Goal: Complete application form

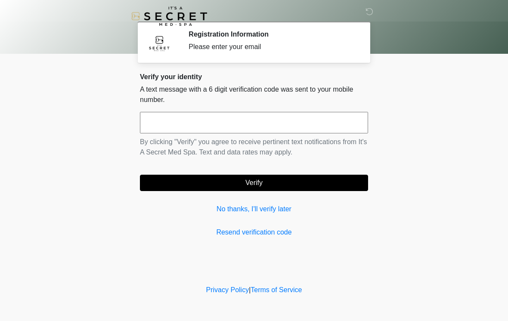
click at [277, 227] on link "Resend verification code" at bounding box center [254, 232] width 228 height 10
click at [283, 125] on input "text" at bounding box center [254, 123] width 228 height 22
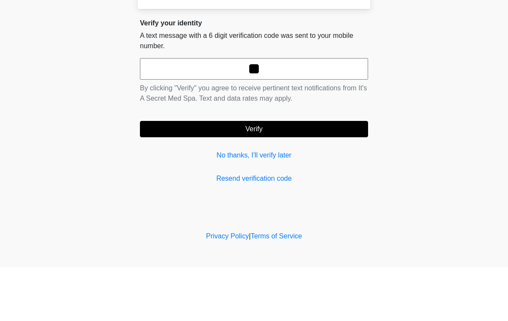
type input "*"
type input "******"
click at [289, 175] on button "Verify" at bounding box center [254, 183] width 228 height 16
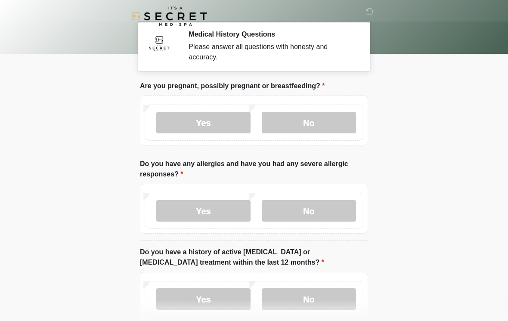
click at [311, 116] on label "No" at bounding box center [309, 123] width 94 height 22
click at [319, 208] on label "No" at bounding box center [309, 211] width 94 height 22
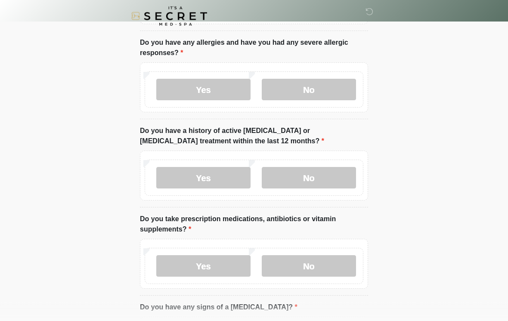
click at [338, 171] on label "No" at bounding box center [309, 179] width 94 height 22
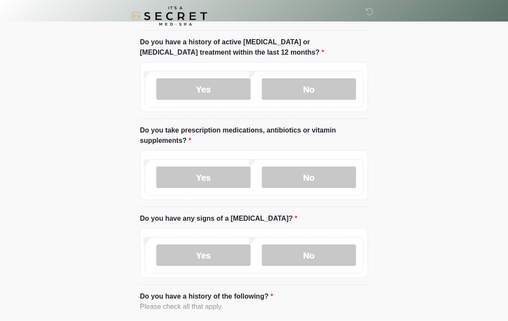
scroll to position [212, 0]
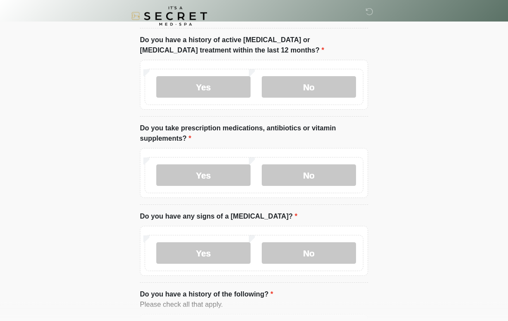
click at [225, 181] on label "Yes" at bounding box center [203, 176] width 94 height 22
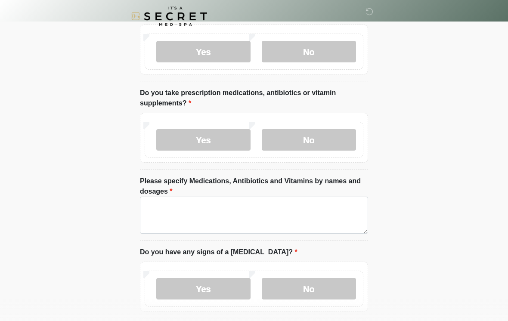
scroll to position [280, 0]
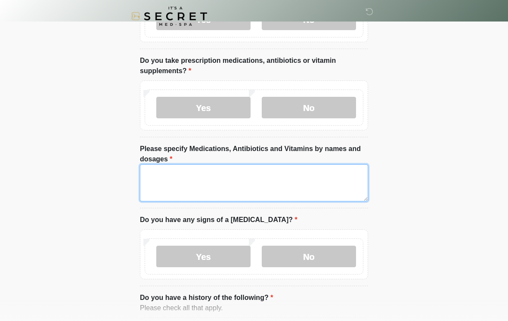
click at [316, 186] on textarea "Please specify Medications, Antibiotics and Vitamins by names and dosages" at bounding box center [254, 183] width 228 height 37
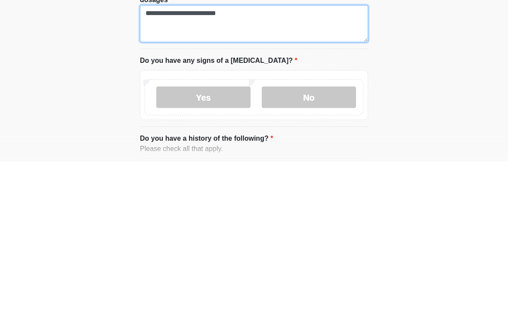
type textarea "**********"
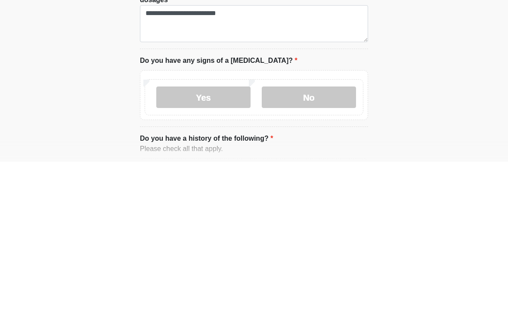
click at [315, 246] on label "No" at bounding box center [309, 257] width 94 height 22
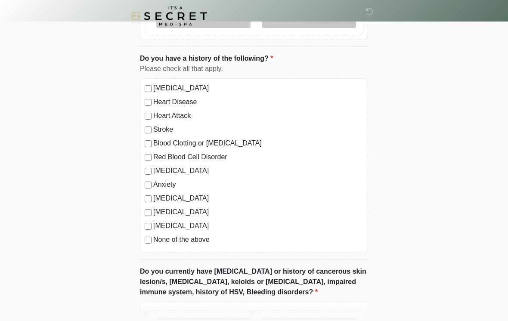
scroll to position [520, 0]
click at [164, 183] on label "Anxiety" at bounding box center [258, 184] width 210 height 10
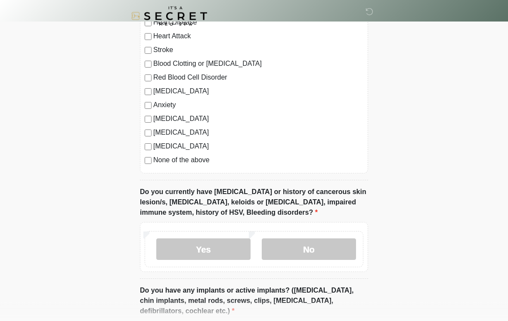
scroll to position [599, 0]
click at [304, 246] on label "No" at bounding box center [309, 250] width 94 height 22
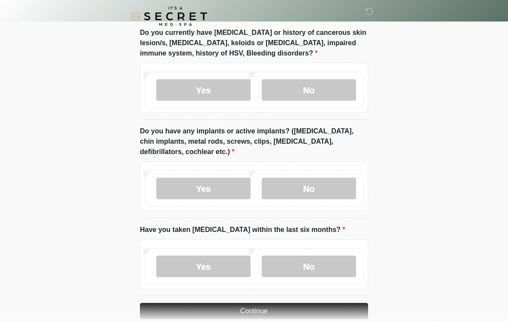
click at [320, 187] on label "No" at bounding box center [309, 189] width 94 height 22
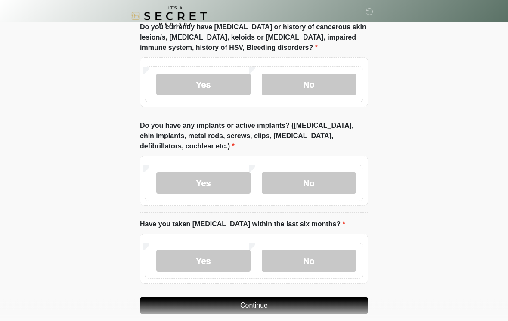
scroll to position [788, 0]
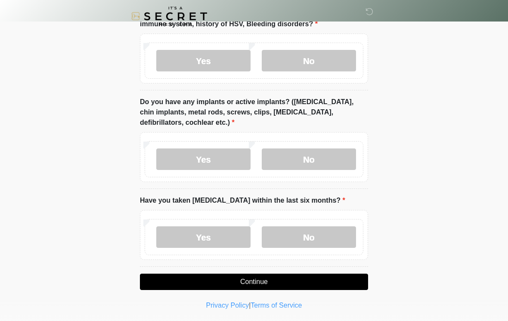
click at [310, 240] on label "No" at bounding box center [309, 238] width 94 height 22
click at [285, 279] on button "Continue" at bounding box center [254, 282] width 228 height 16
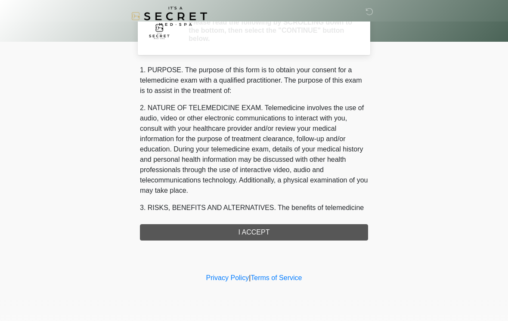
scroll to position [0, 0]
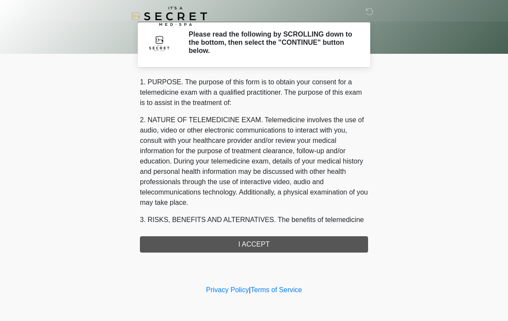
click at [288, 244] on div "1. PURPOSE. The purpose of this form is to obtain your consent for a telemedici…" at bounding box center [254, 165] width 228 height 176
click at [252, 239] on div "1. PURPOSE. The purpose of this form is to obtain your consent for a telemedici…" at bounding box center [254, 165] width 228 height 176
click at [249, 244] on div "1. PURPOSE. The purpose of this form is to obtain your consent for a telemedici…" at bounding box center [254, 165] width 228 height 176
click at [233, 241] on div "1. PURPOSE. The purpose of this form is to obtain your consent for a telemedici…" at bounding box center [254, 165] width 228 height 176
click at [232, 241] on div "1. PURPOSE. The purpose of this form is to obtain your consent for a telemedici…" at bounding box center [254, 165] width 228 height 176
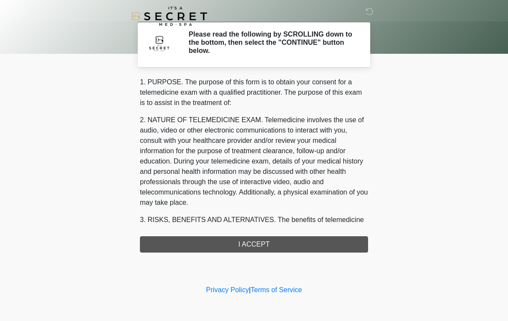
click at [261, 243] on div "1. PURPOSE. The purpose of this form is to obtain your consent for a telemedici…" at bounding box center [254, 165] width 228 height 176
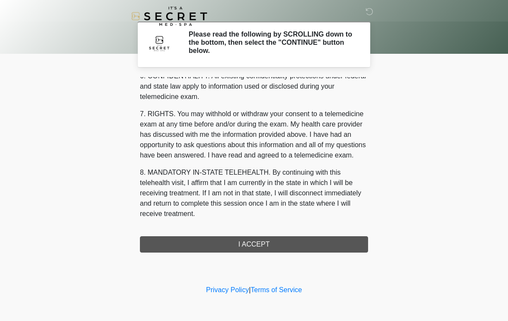
click at [266, 246] on div "1. PURPOSE. The purpose of this form is to obtain your consent for a telemedici…" at bounding box center [254, 165] width 228 height 176
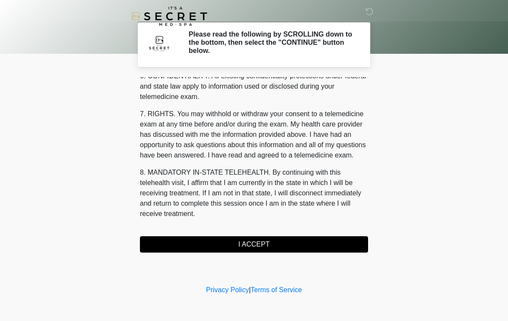
click at [249, 242] on button "I ACCEPT" at bounding box center [254, 244] width 228 height 16
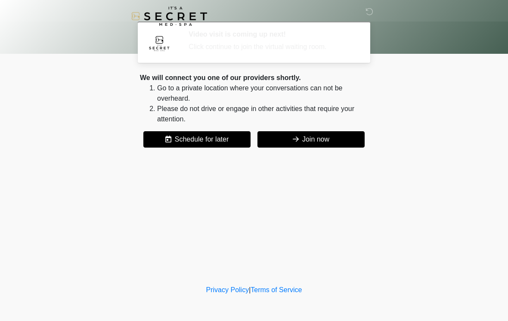
scroll to position [0, 0]
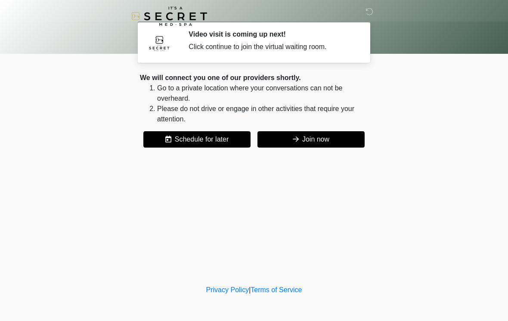
click at [307, 141] on button "Join now" at bounding box center [311, 139] width 107 height 16
